Goal: Task Accomplishment & Management: Manage account settings

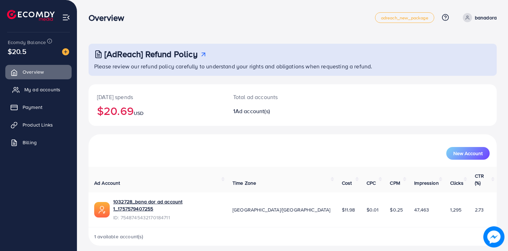
click at [43, 88] on span "My ad accounts" at bounding box center [42, 89] width 36 height 7
